Goal: Transaction & Acquisition: Complete application form

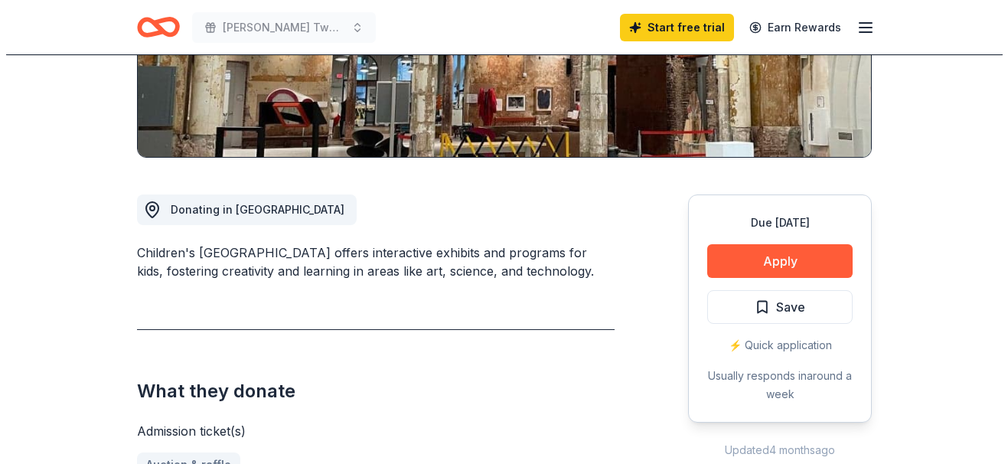
scroll to position [303, 0]
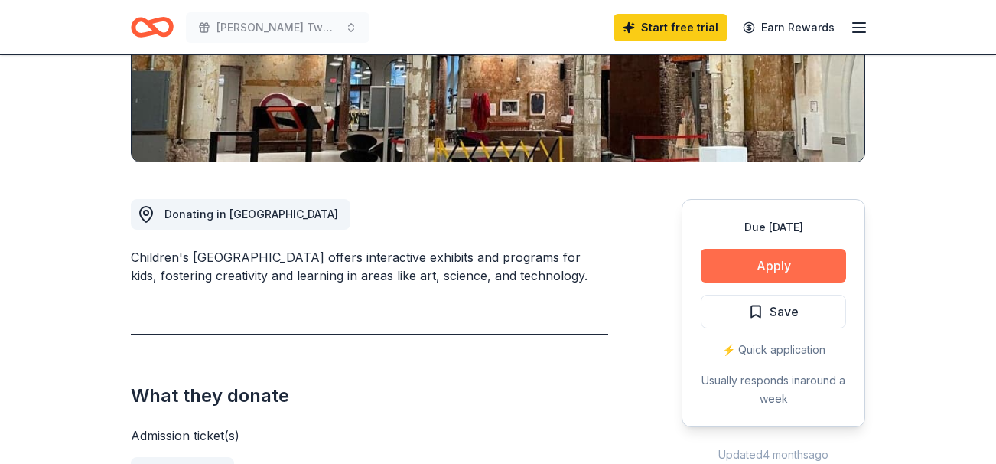
click at [778, 257] on button "Apply" at bounding box center [773, 266] width 145 height 34
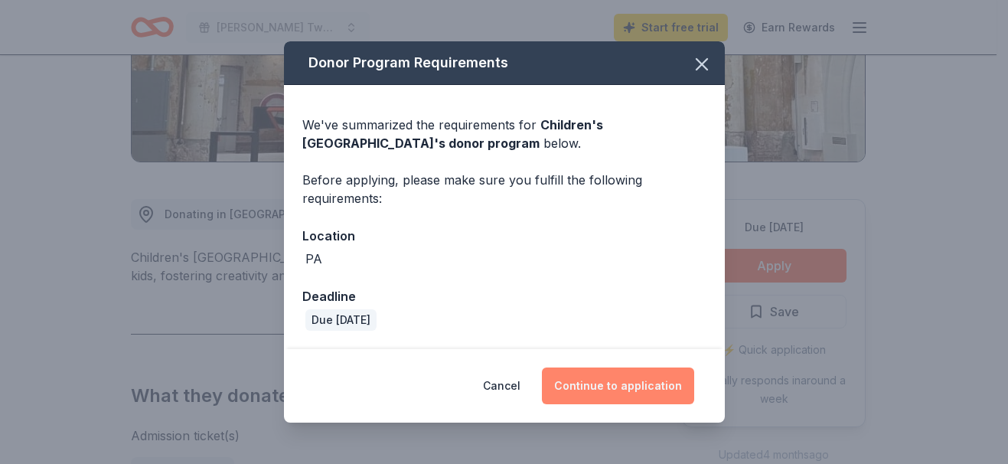
click at [589, 386] on button "Continue to application" at bounding box center [618, 385] width 152 height 37
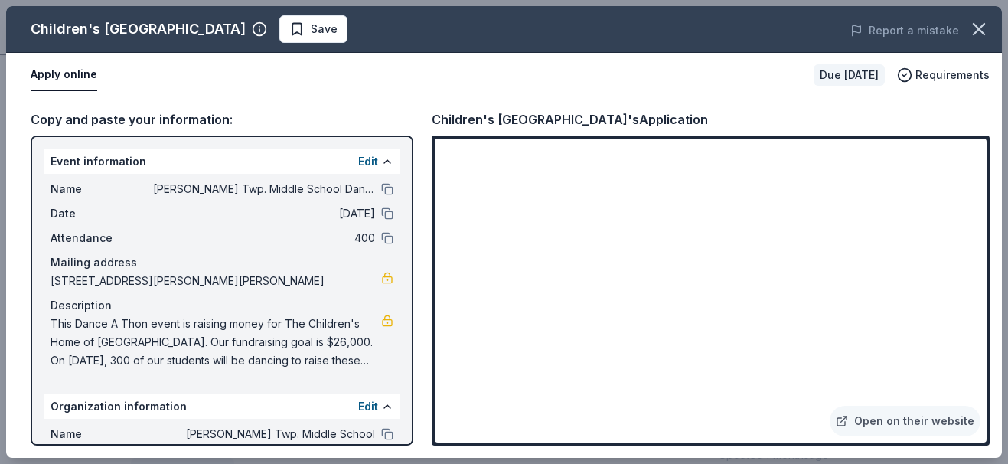
click at [367, 89] on div "Apply online" at bounding box center [416, 75] width 770 height 32
drag, startPoint x: 54, startPoint y: 185, endPoint x: 230, endPoint y: 322, distance: 223.0
click at [230, 322] on div "Name [PERSON_NAME] Twp. Middle School Dance A Thon 2026 Date [DATE] Attendance …" at bounding box center [221, 275] width 355 height 202
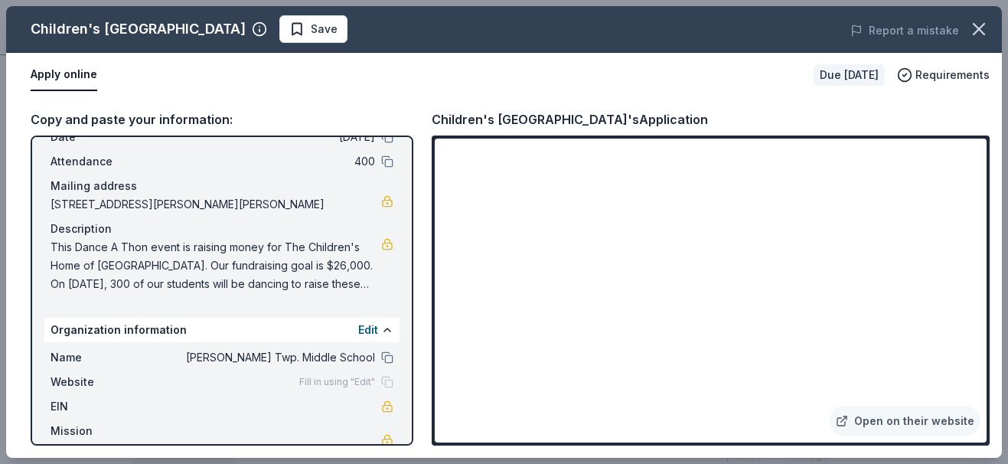
scroll to position [109, 0]
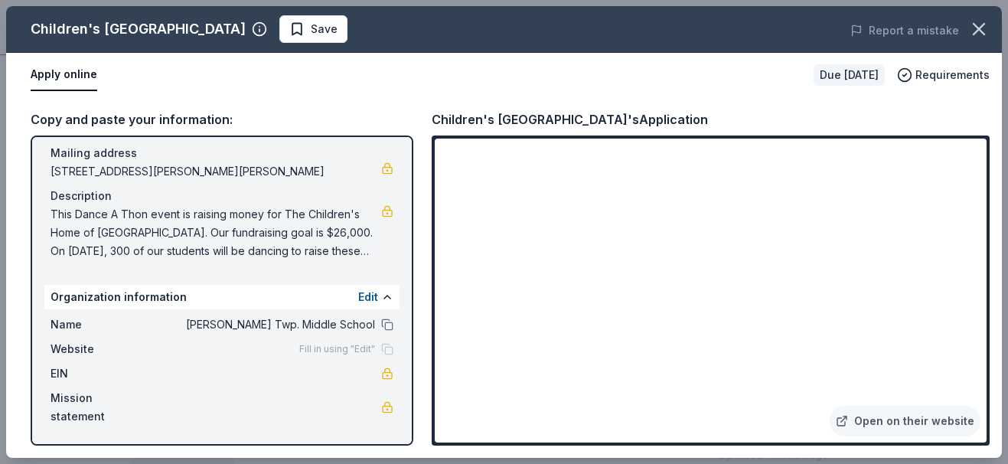
click at [57, 210] on span "This Dance A Thon event is raising money for The Children's Home of [GEOGRAPHIC…" at bounding box center [215, 232] width 331 height 55
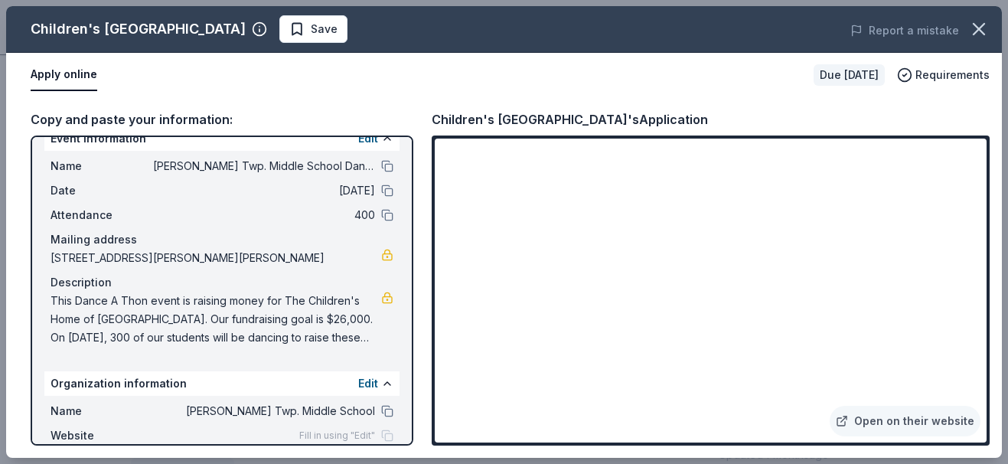
scroll to position [0, 0]
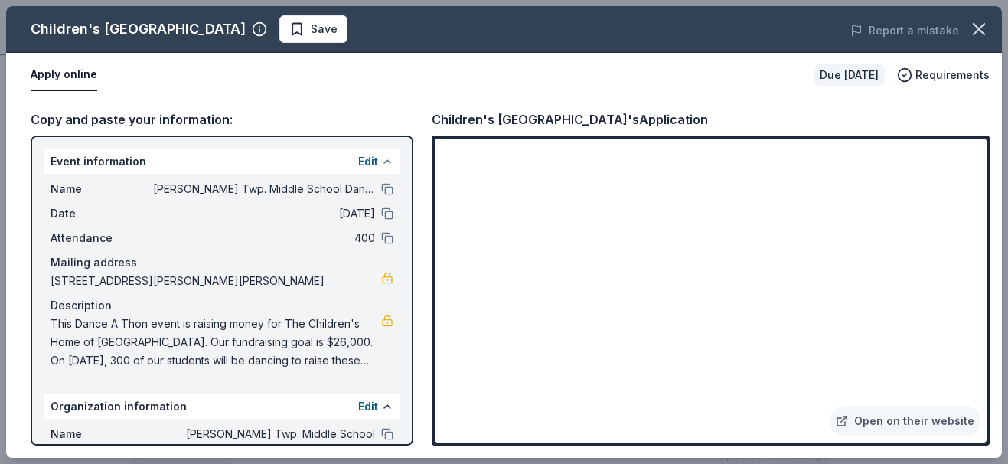
click at [381, 159] on button at bounding box center [387, 161] width 12 height 12
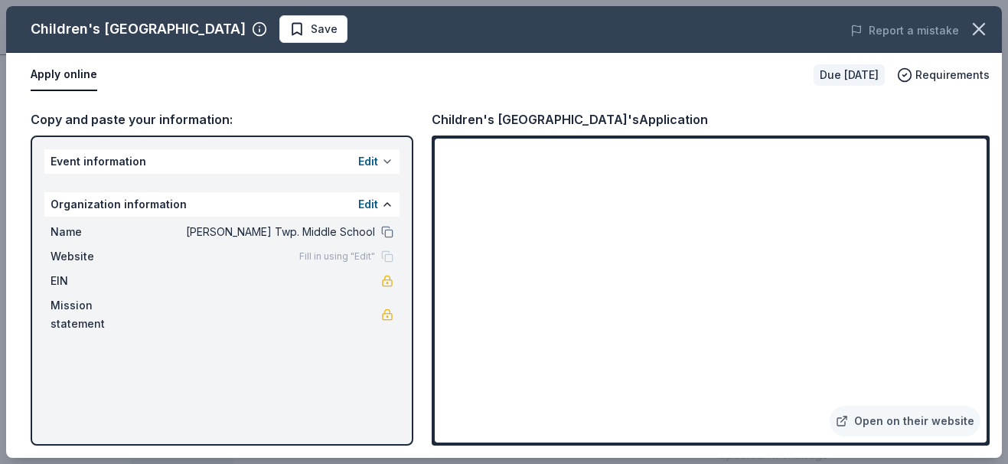
click at [385, 161] on button at bounding box center [387, 161] width 12 height 12
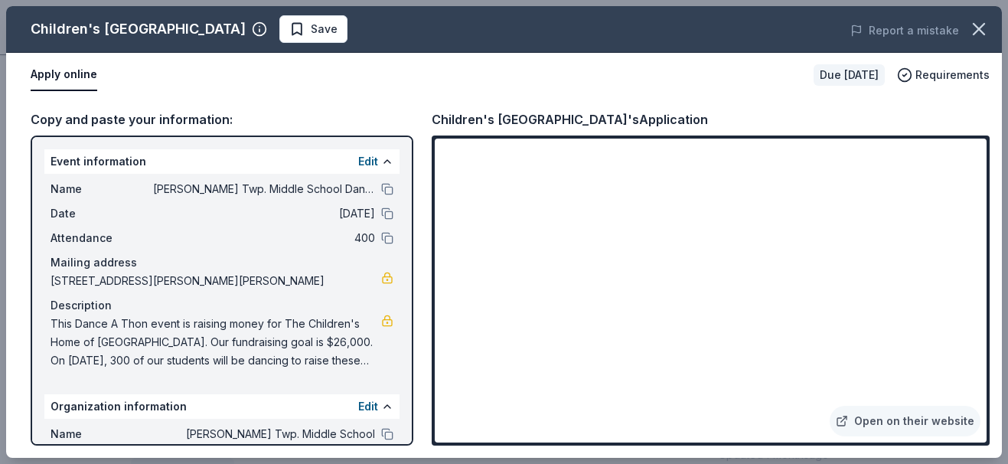
click at [51, 320] on span "This Dance A Thon event is raising money for The Children's Home of [GEOGRAPHIC…" at bounding box center [215, 341] width 331 height 55
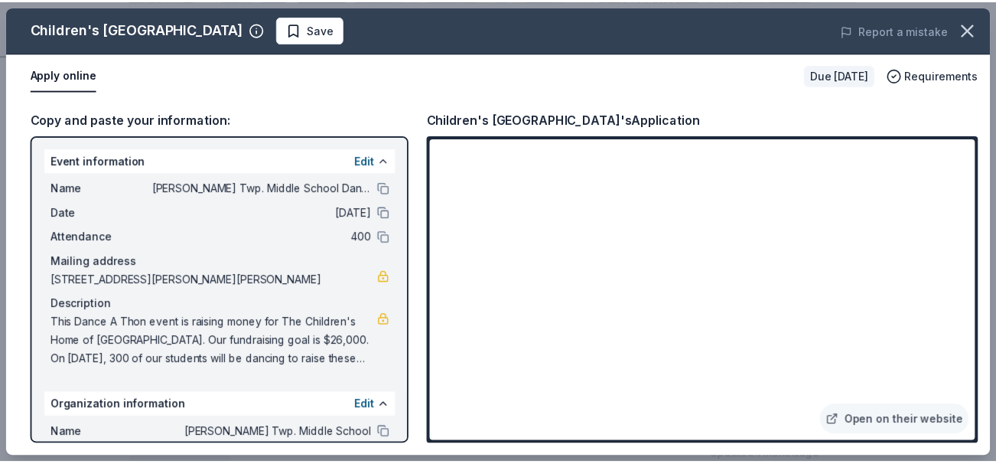
scroll to position [5, 0]
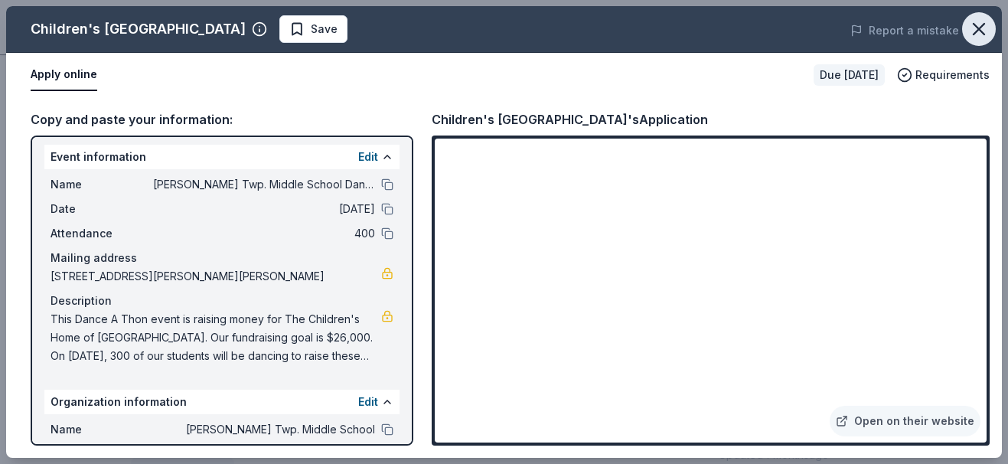
click at [973, 28] on icon "button" at bounding box center [978, 28] width 21 height 21
